Goal: Find specific page/section: Find specific page/section

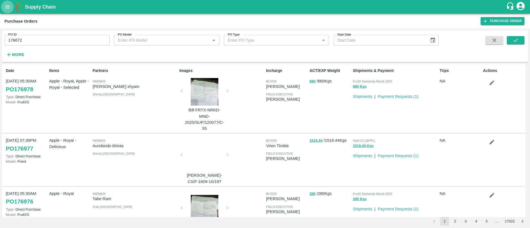
click at [6, 7] on icon "open drawer" at bounding box center [7, 7] width 6 height 6
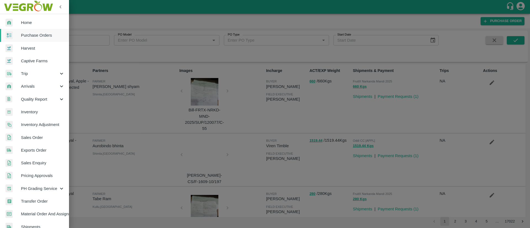
click at [35, 58] on span "Captive Farms" at bounding box center [43, 61] width 44 height 6
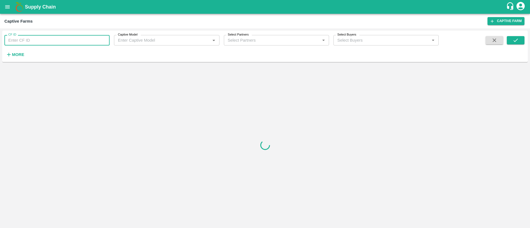
click at [51, 42] on input "CF ID" at bounding box center [56, 40] width 105 height 10
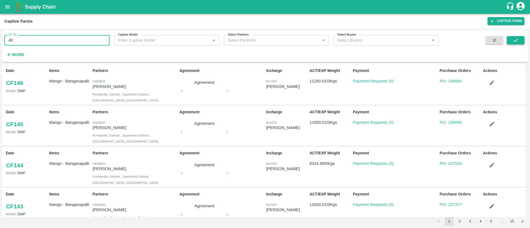
type input "48"
click at [518, 41] on icon "submit" at bounding box center [515, 40] width 6 height 6
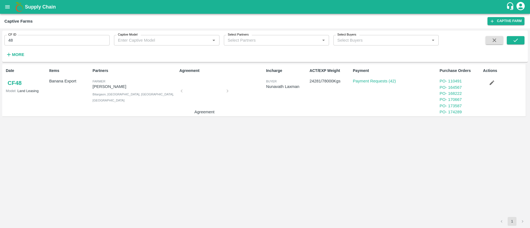
click at [211, 86] on div at bounding box center [204, 92] width 41 height 29
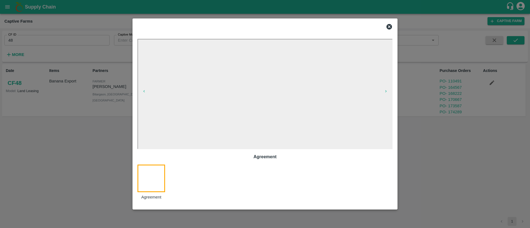
click at [389, 27] on icon at bounding box center [389, 27] width 6 height 6
